Goal: Information Seeking & Learning: Learn about a topic

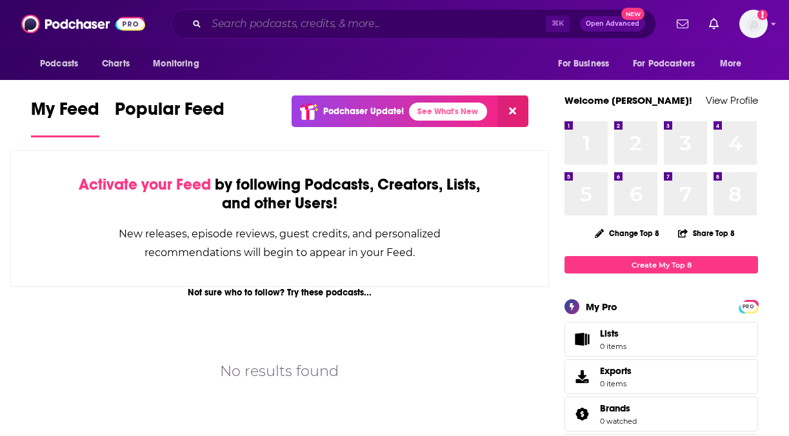
click at [258, 19] on input "Search podcasts, credits, & more..." at bounding box center [375, 24] width 339 height 21
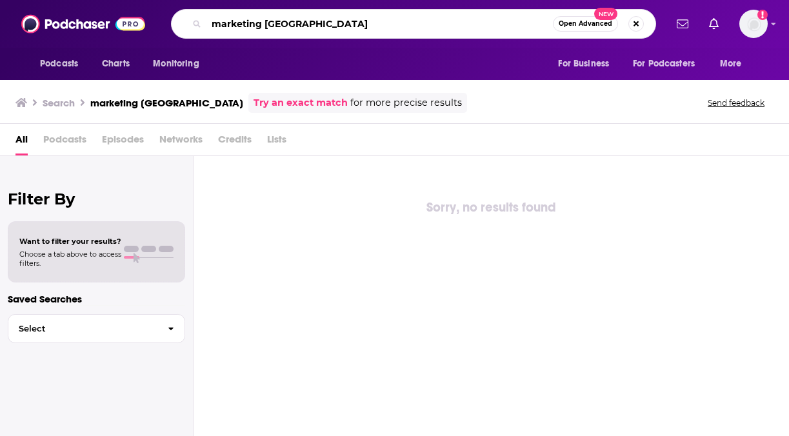
click at [287, 21] on input "marketing [GEOGRAPHIC_DATA]" at bounding box center [379, 24] width 346 height 21
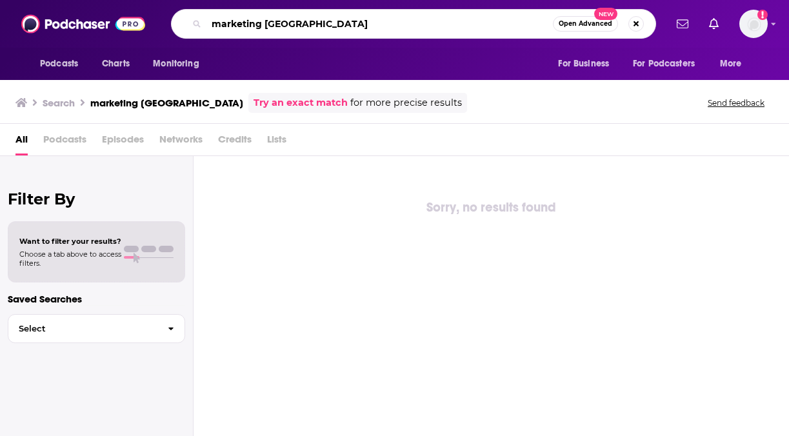
click at [287, 21] on input "marketing [GEOGRAPHIC_DATA]" at bounding box center [379, 24] width 346 height 21
type input "[GEOGRAPHIC_DATA]"
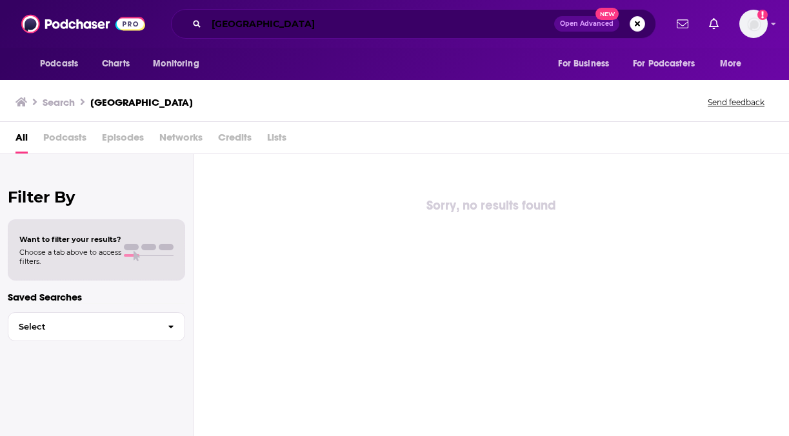
click at [516, 17] on input "[GEOGRAPHIC_DATA]" at bounding box center [380, 24] width 348 height 21
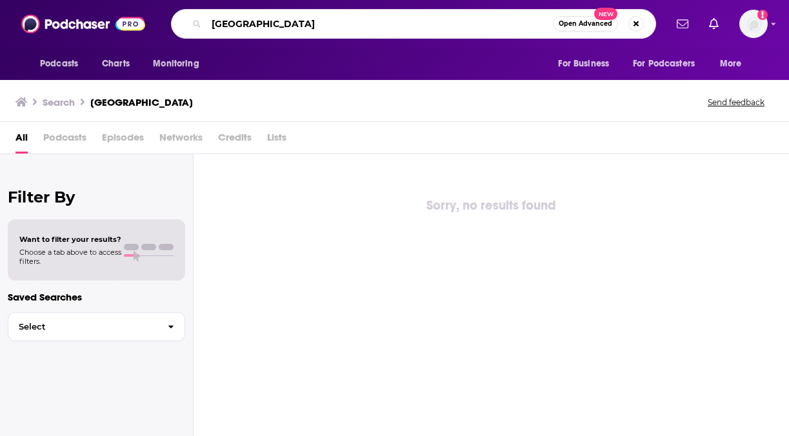
click at [498, 19] on input "[GEOGRAPHIC_DATA]" at bounding box center [379, 24] width 346 height 21
click at [454, 24] on input "[GEOGRAPHIC_DATA]" at bounding box center [379, 24] width 346 height 21
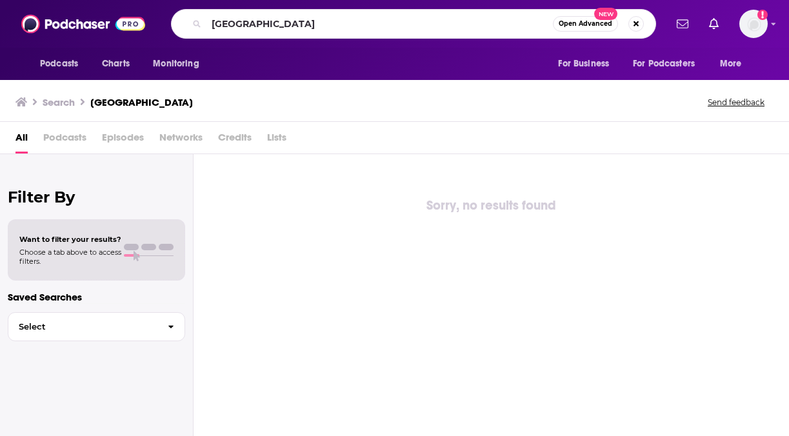
click at [70, 148] on span "Podcasts" at bounding box center [64, 140] width 43 height 26
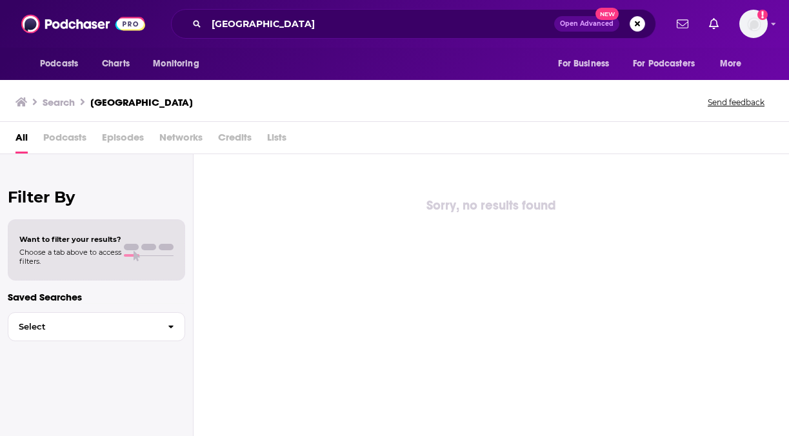
click at [66, 138] on span "Podcasts" at bounding box center [64, 140] width 43 height 26
click at [70, 24] on img at bounding box center [83, 24] width 124 height 24
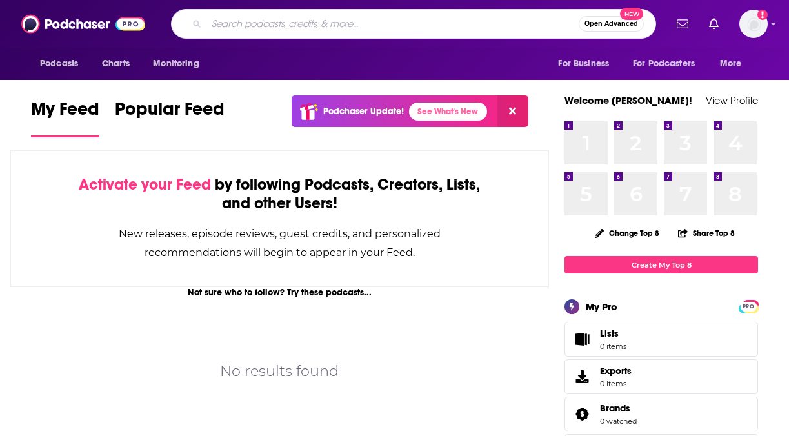
click at [255, 17] on input "Search podcasts, credits, & more..." at bounding box center [392, 24] width 372 height 21
type input "[GEOGRAPHIC_DATA]"
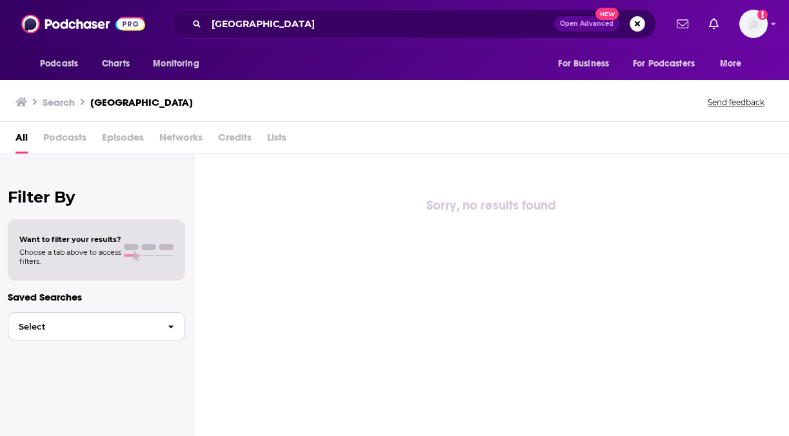
click at [92, 328] on span "Select" at bounding box center [82, 326] width 149 height 8
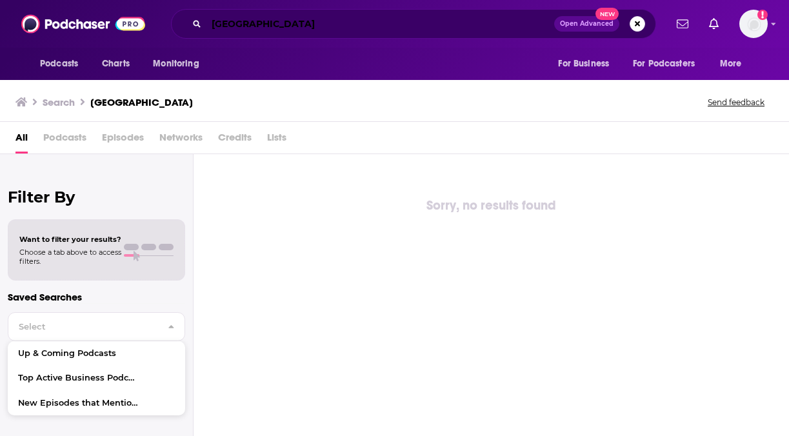
click at [230, 32] on input "[GEOGRAPHIC_DATA]" at bounding box center [380, 24] width 348 height 21
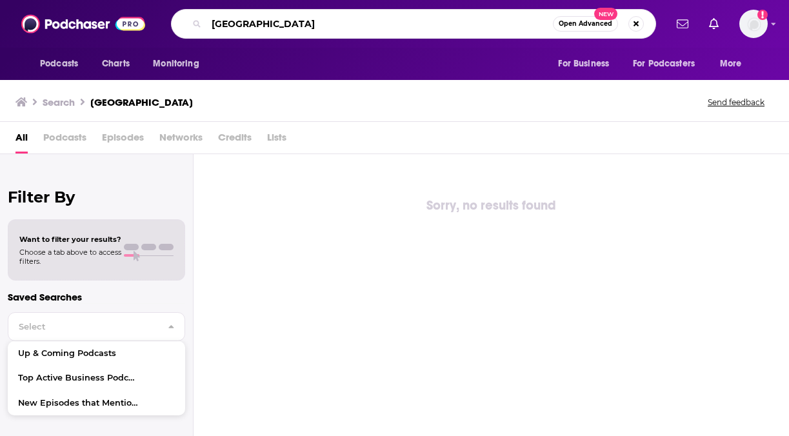
click at [230, 32] on input "[GEOGRAPHIC_DATA]" at bounding box center [379, 24] width 346 height 21
type input "Asia"
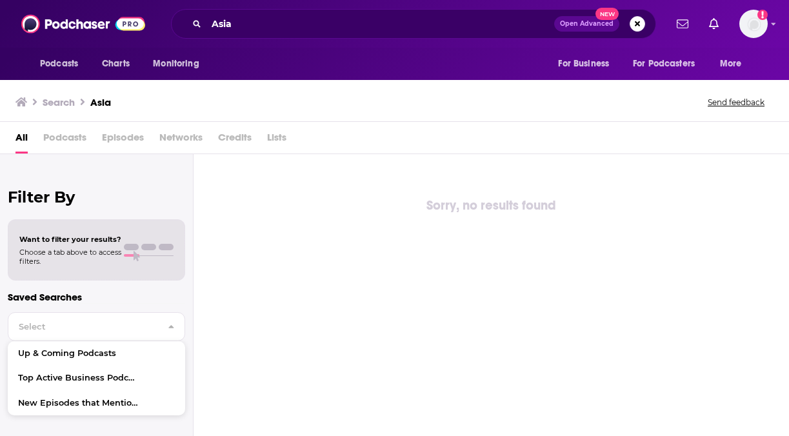
click at [578, 28] on button "Open Advanced New" at bounding box center [586, 23] width 65 height 15
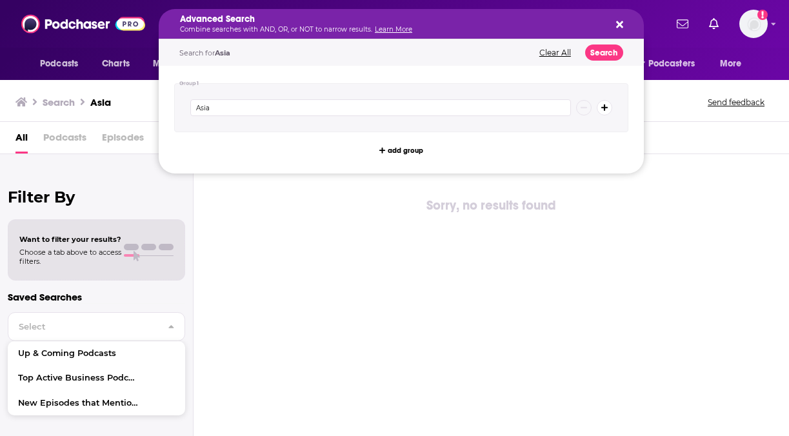
click at [556, 54] on button "Clear All" at bounding box center [554, 52] width 39 height 9
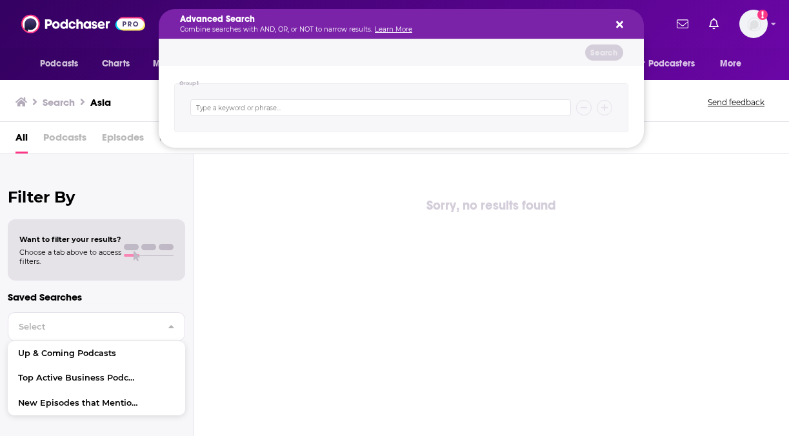
click at [375, 269] on div "Sorry, no results found" at bounding box center [490, 294] width 595 height 281
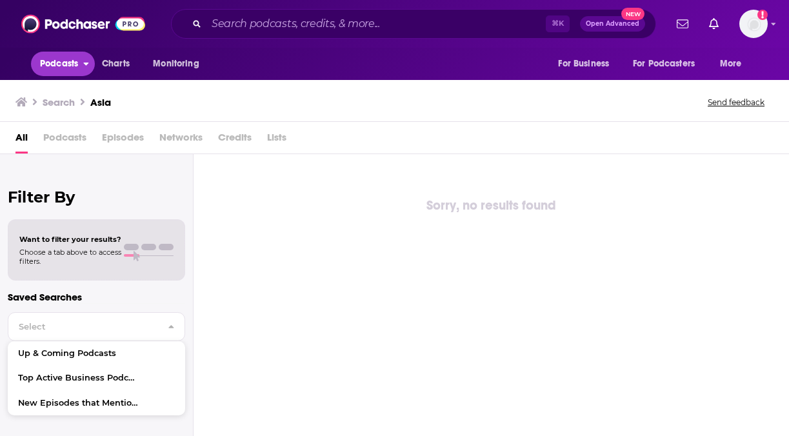
click at [58, 55] on span "Podcasts" at bounding box center [59, 64] width 38 height 18
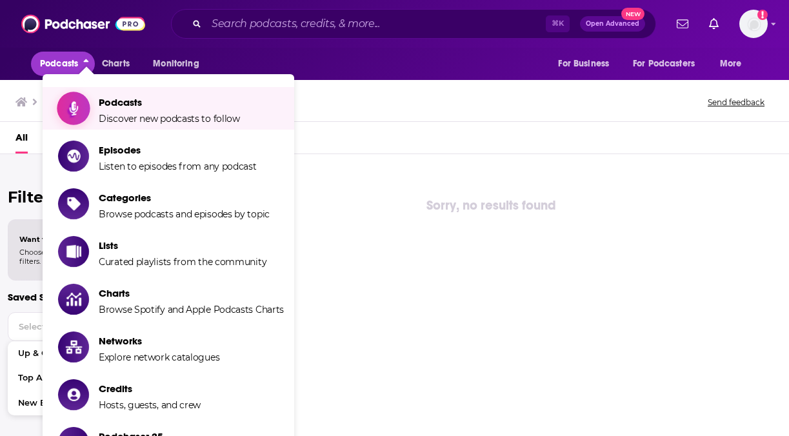
click at [137, 115] on span "Discover new podcasts to follow" at bounding box center [169, 119] width 141 height 12
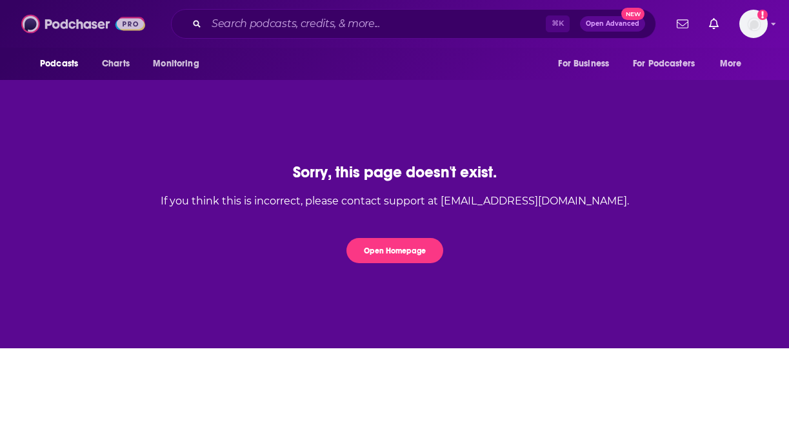
click at [49, 21] on img at bounding box center [83, 24] width 124 height 24
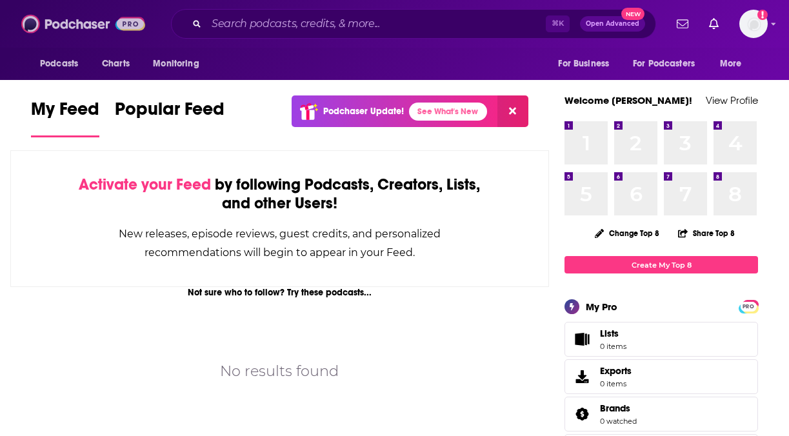
click at [49, 21] on img at bounding box center [83, 24] width 124 height 24
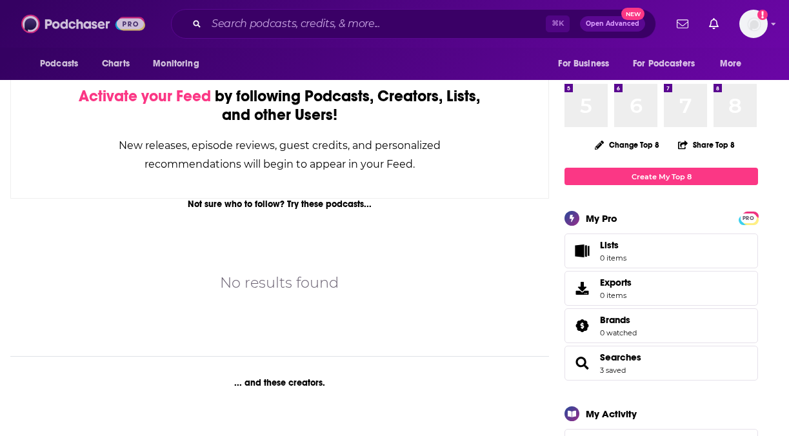
scroll to position [96, 0]
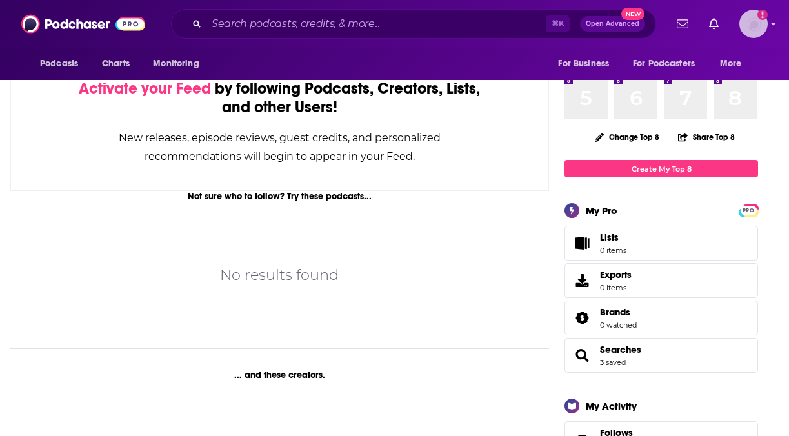
click at [749, 24] on img "Logged in as jhutchinson" at bounding box center [753, 24] width 28 height 28
